Goal: Book appointment/travel/reservation

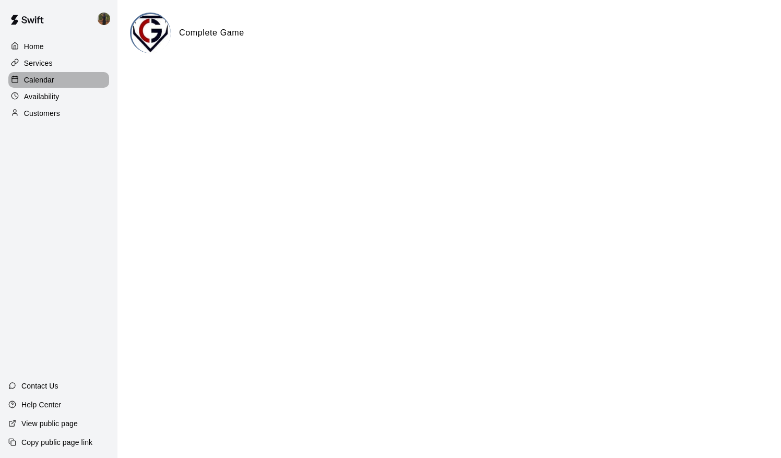
click at [39, 85] on p "Calendar" at bounding box center [39, 80] width 30 height 10
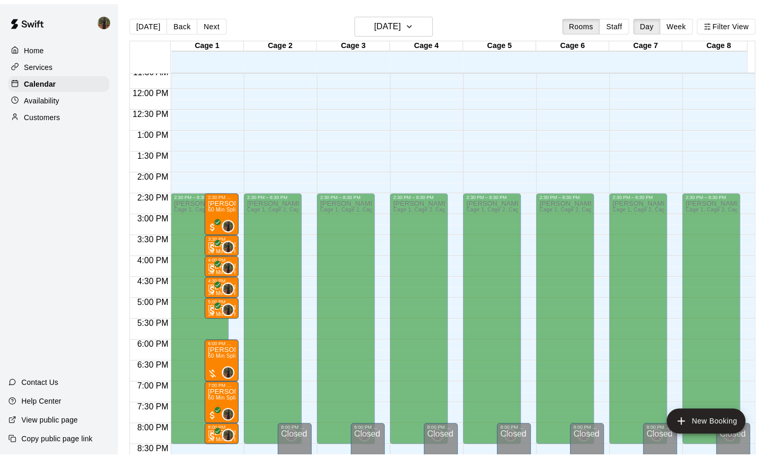
scroll to position [561, 0]
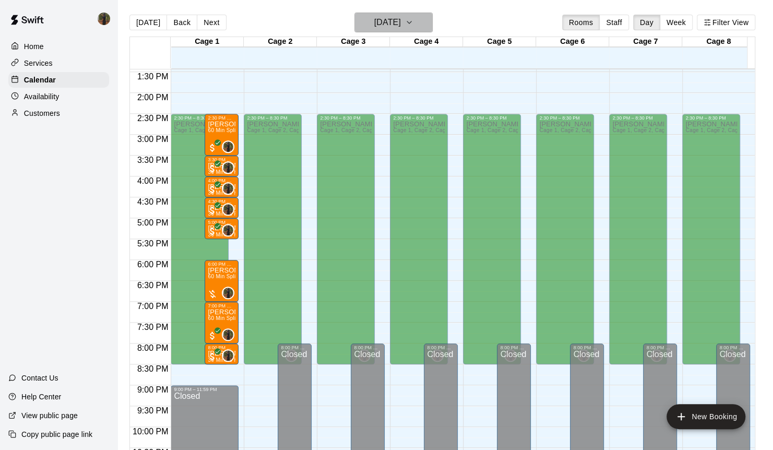
click at [414, 20] on icon "button" at bounding box center [409, 22] width 8 height 13
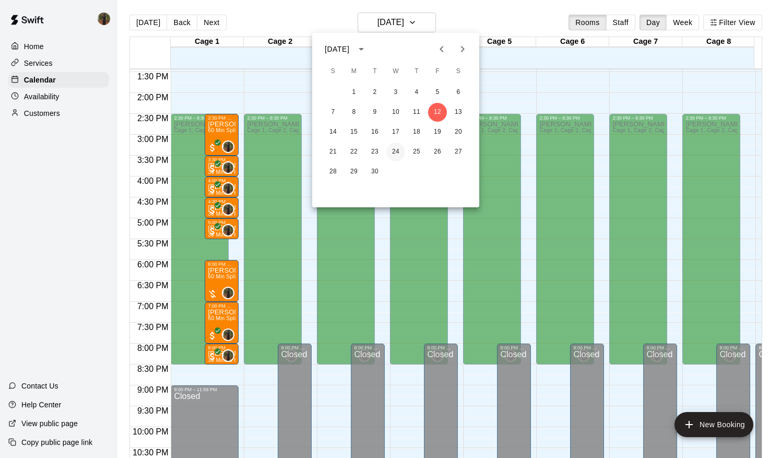
click at [398, 153] on button "24" at bounding box center [395, 152] width 19 height 19
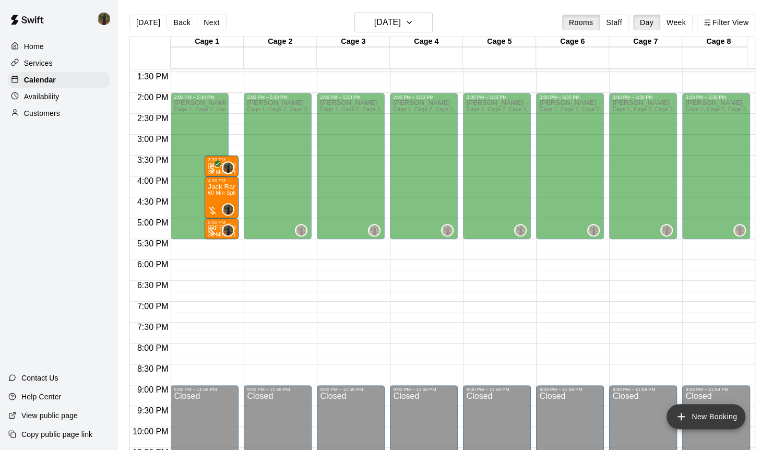
click at [690, 420] on button "New Booking" at bounding box center [706, 416] width 79 height 25
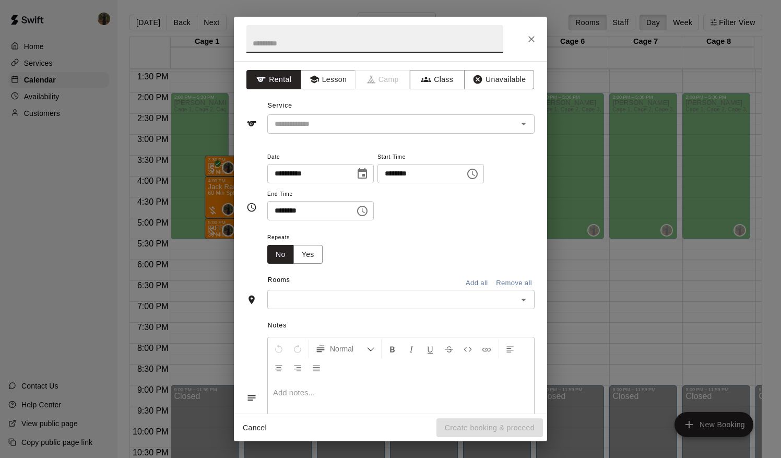
click at [401, 172] on input "********" at bounding box center [418, 173] width 80 height 19
type input "********"
click at [277, 216] on input "********" at bounding box center [307, 210] width 80 height 19
type input "********"
click at [349, 244] on div "Repeats No Yes" at bounding box center [400, 247] width 267 height 33
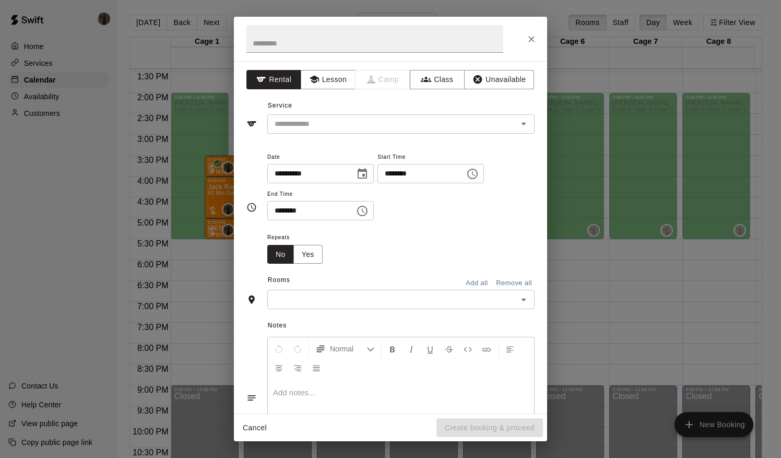
click at [429, 306] on div "​" at bounding box center [400, 299] width 267 height 19
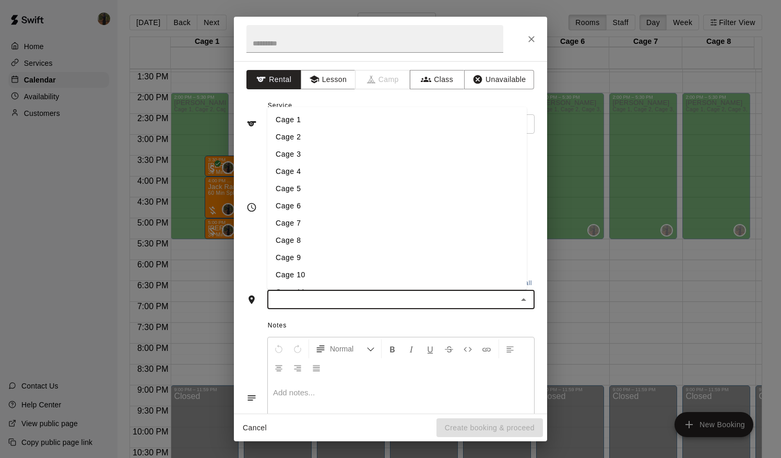
click at [296, 123] on li "Cage 1" at bounding box center [397, 119] width 260 height 17
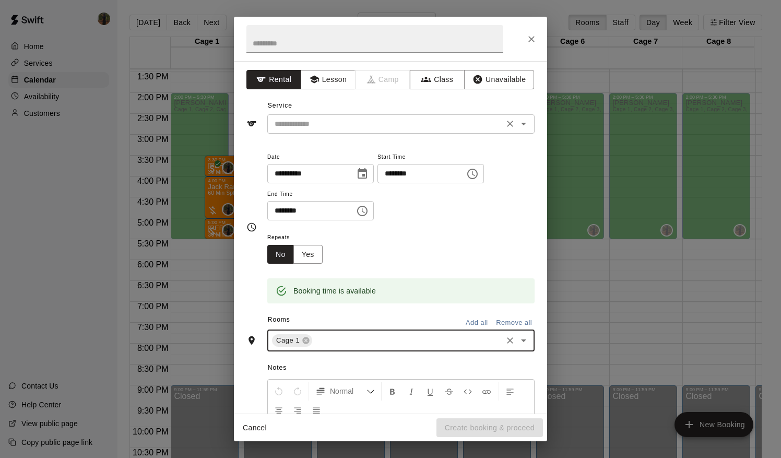
click at [390, 123] on input "text" at bounding box center [386, 123] width 230 height 13
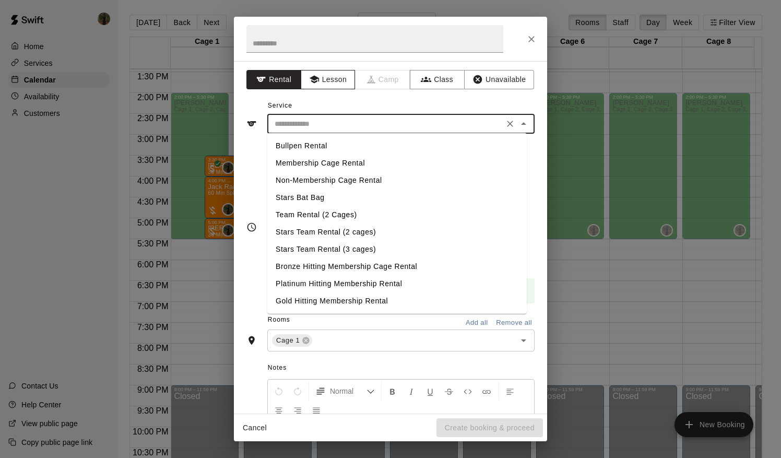
click at [331, 72] on button "Lesson" at bounding box center [328, 79] width 55 height 19
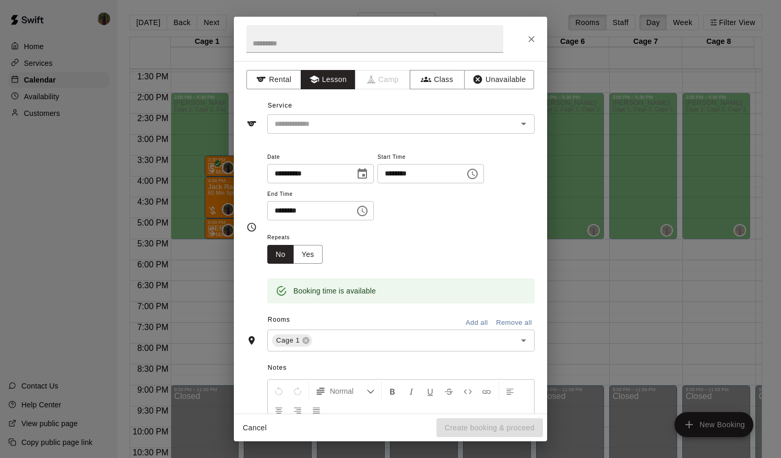
click at [346, 113] on div "Service ​" at bounding box center [390, 116] width 288 height 36
click at [346, 118] on input "text" at bounding box center [386, 123] width 230 height 13
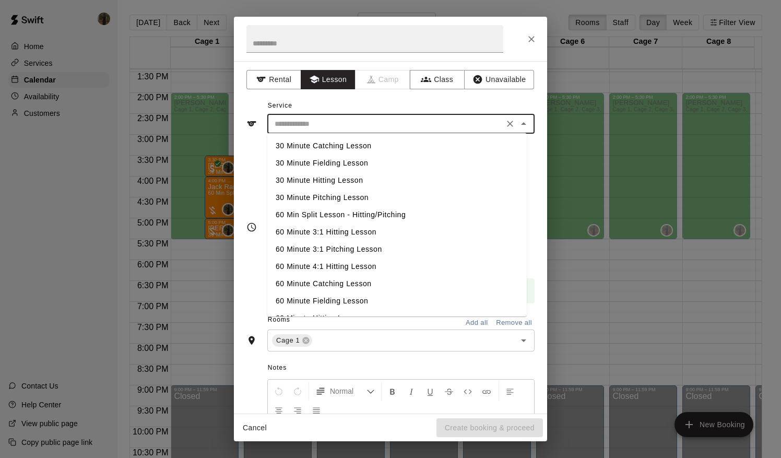
click at [354, 196] on li "30 Minute Pitching Lesson" at bounding box center [397, 197] width 260 height 17
type input "**********"
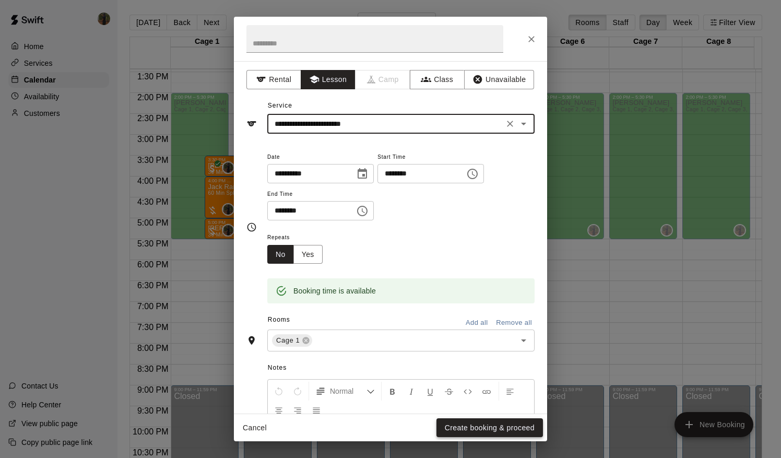
click at [455, 429] on button "Create booking & proceed" at bounding box center [490, 427] width 107 height 19
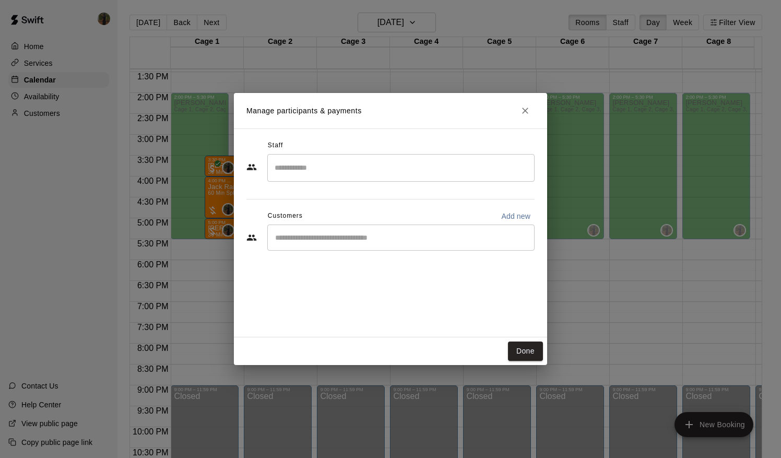
click at [339, 171] on input "Search staff" at bounding box center [401, 168] width 258 height 18
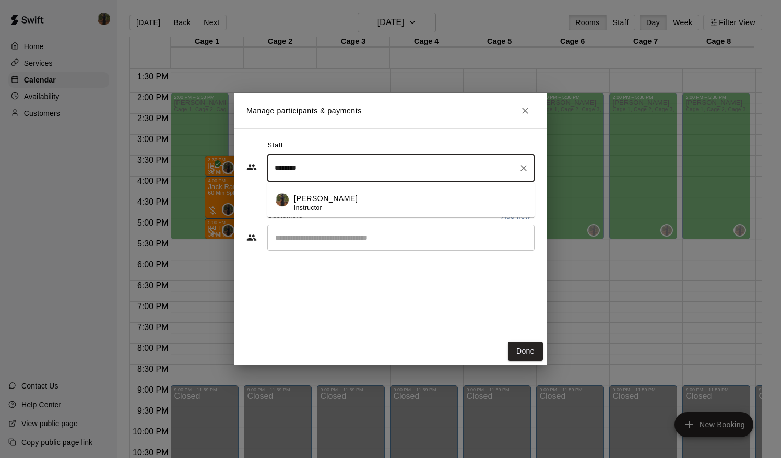
click at [304, 204] on span "Instructor" at bounding box center [308, 207] width 28 height 7
click at [308, 244] on div "​" at bounding box center [400, 238] width 267 height 26
type input "********"
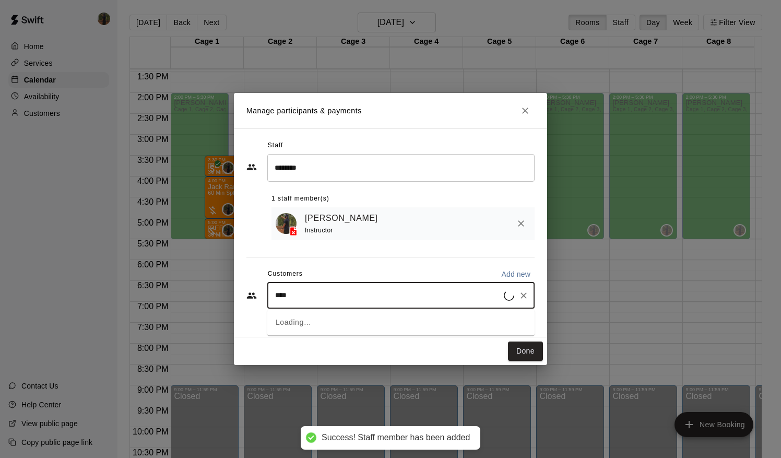
type input "*****"
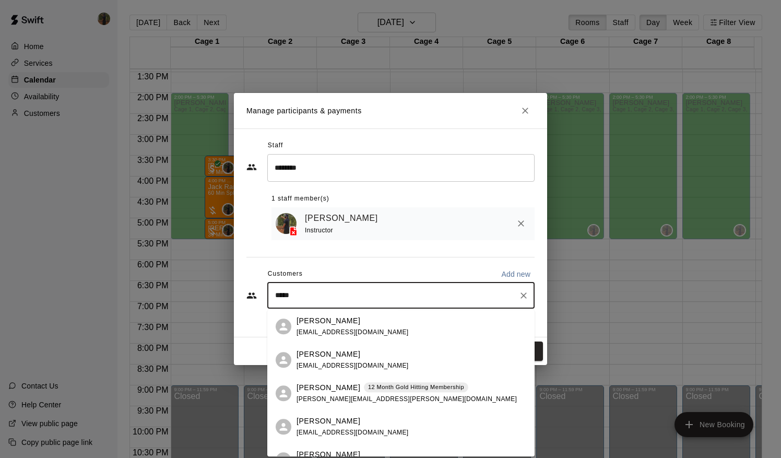
click at [336, 390] on p "[PERSON_NAME]" at bounding box center [329, 387] width 64 height 11
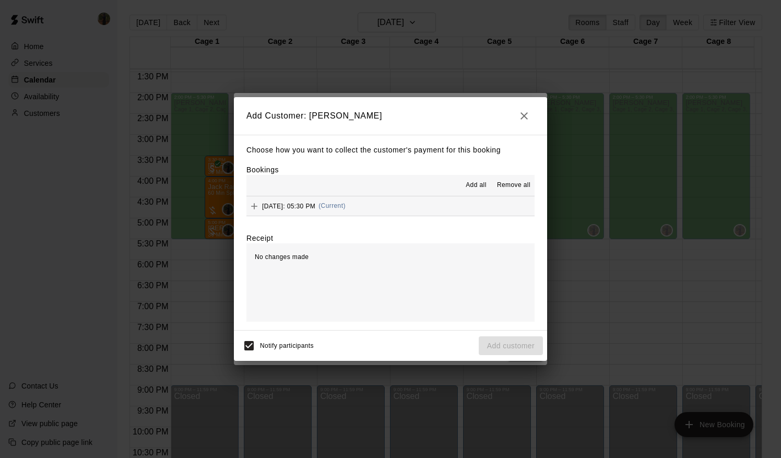
click at [484, 181] on span "Add all" at bounding box center [476, 185] width 21 height 10
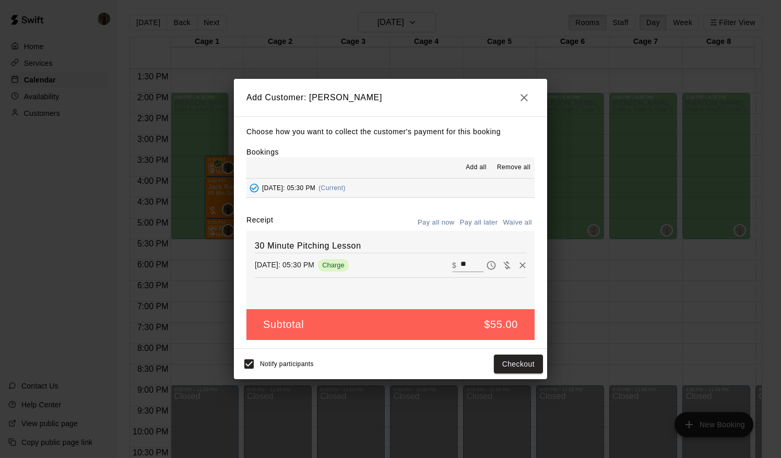
click at [484, 218] on button "Pay all later" at bounding box center [478, 223] width 43 height 16
click at [514, 374] on div "Notify participants Add customer" at bounding box center [390, 364] width 305 height 22
click at [518, 366] on button "Add customer" at bounding box center [511, 364] width 64 height 19
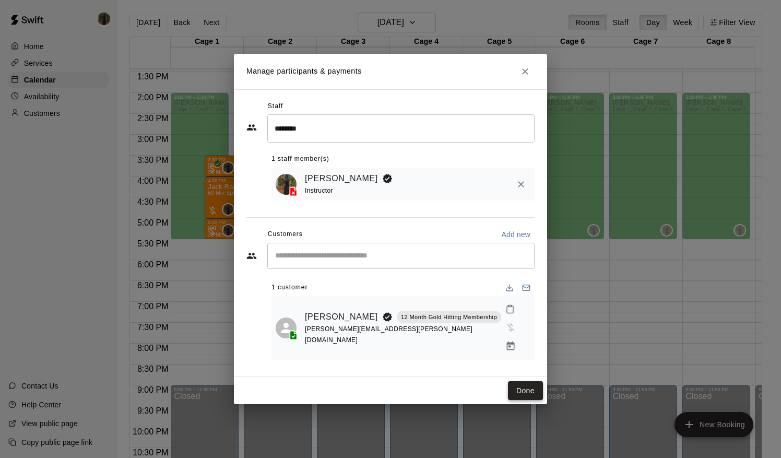
click at [515, 381] on button "Done" at bounding box center [525, 390] width 35 height 19
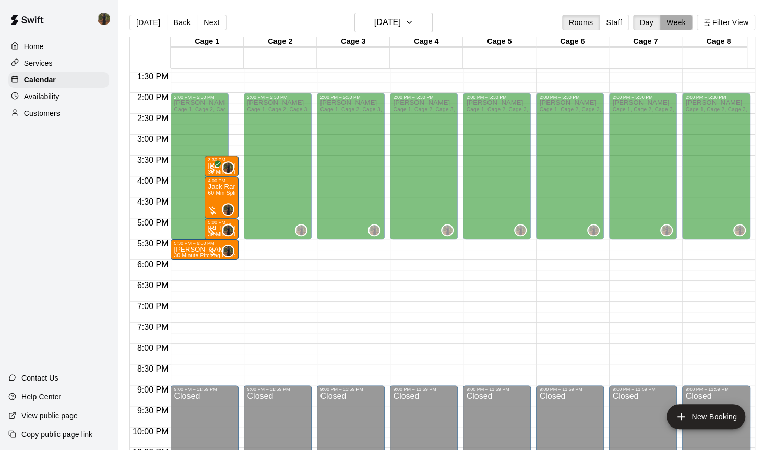
click at [690, 27] on button "Week" at bounding box center [676, 23] width 33 height 16
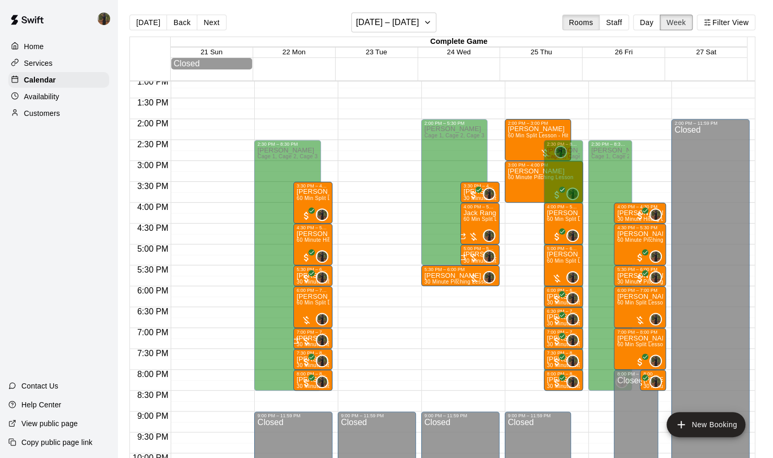
scroll to position [546, 0]
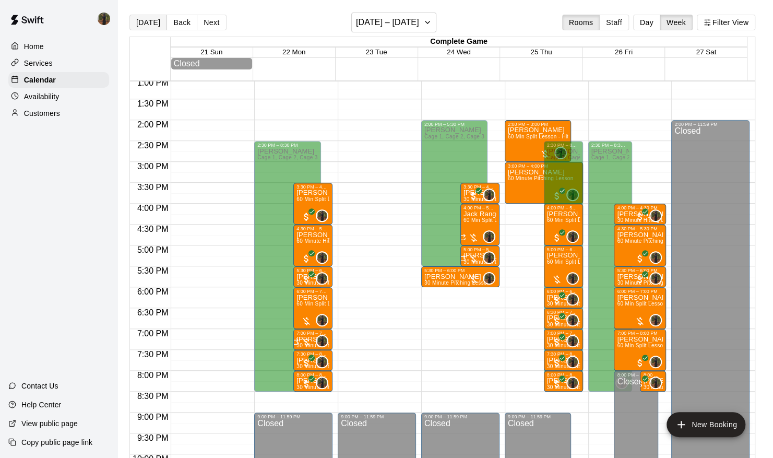
click at [158, 21] on button "[DATE]" at bounding box center [149, 23] width 38 height 16
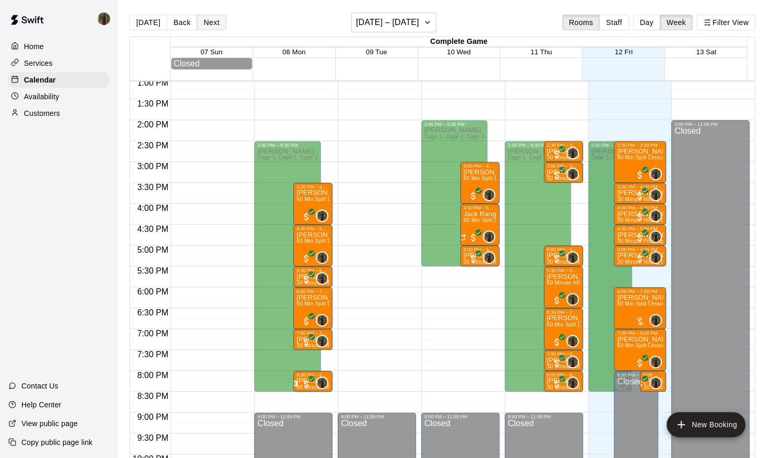
click at [205, 22] on button "Next" at bounding box center [211, 23] width 29 height 16
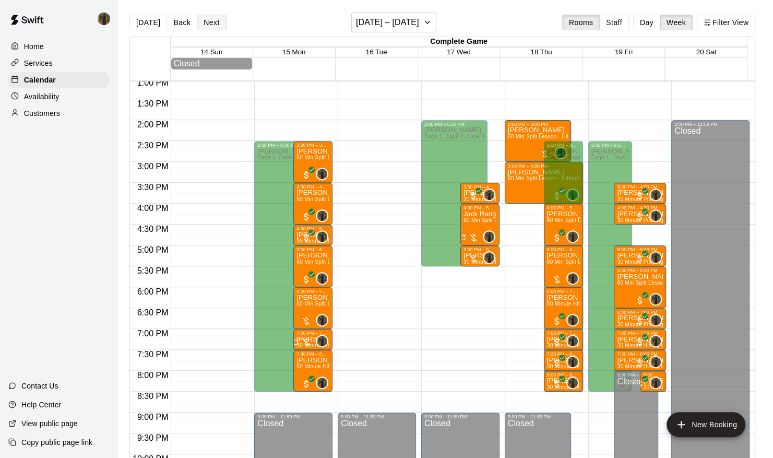
click at [215, 27] on button "Next" at bounding box center [211, 23] width 29 height 16
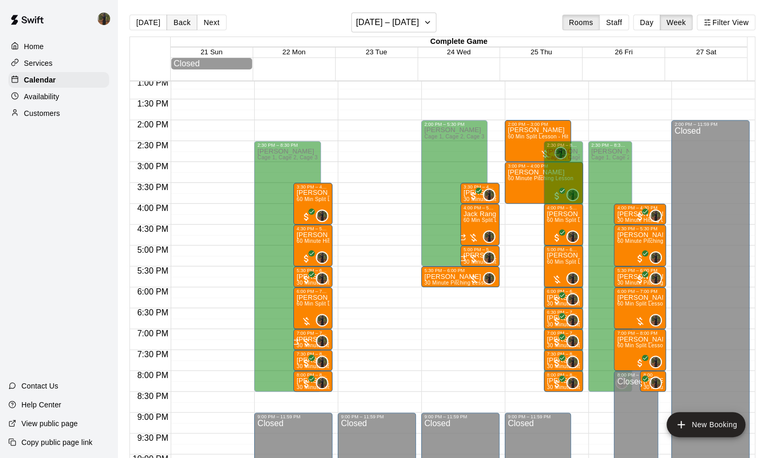
click at [174, 24] on button "Back" at bounding box center [182, 23] width 31 height 16
